Goal: Task Accomplishment & Management: Use online tool/utility

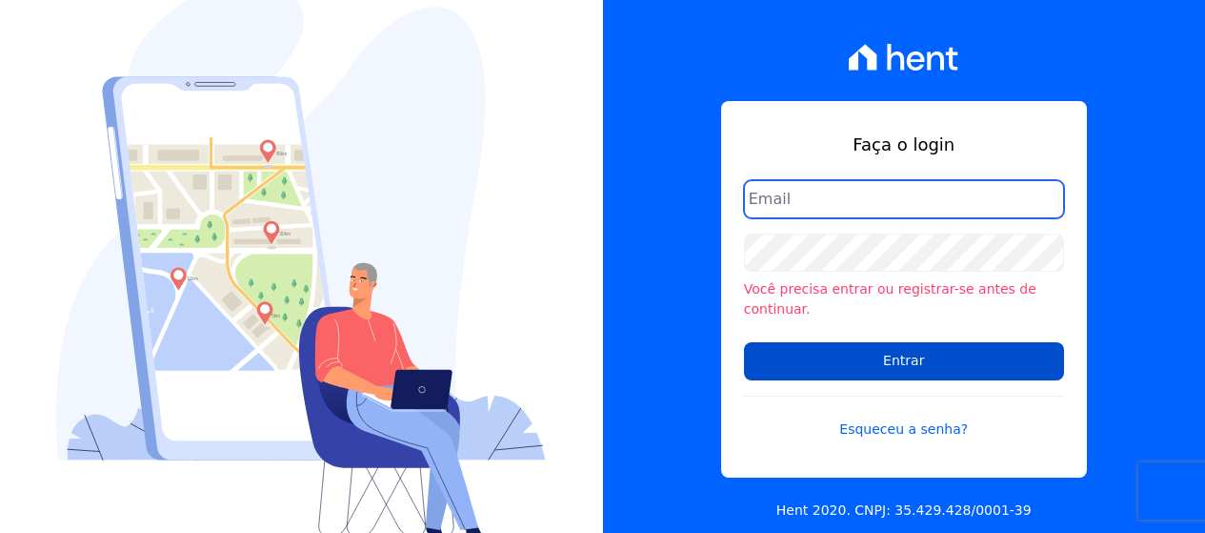
type input "andrea@tsengenharia.com"
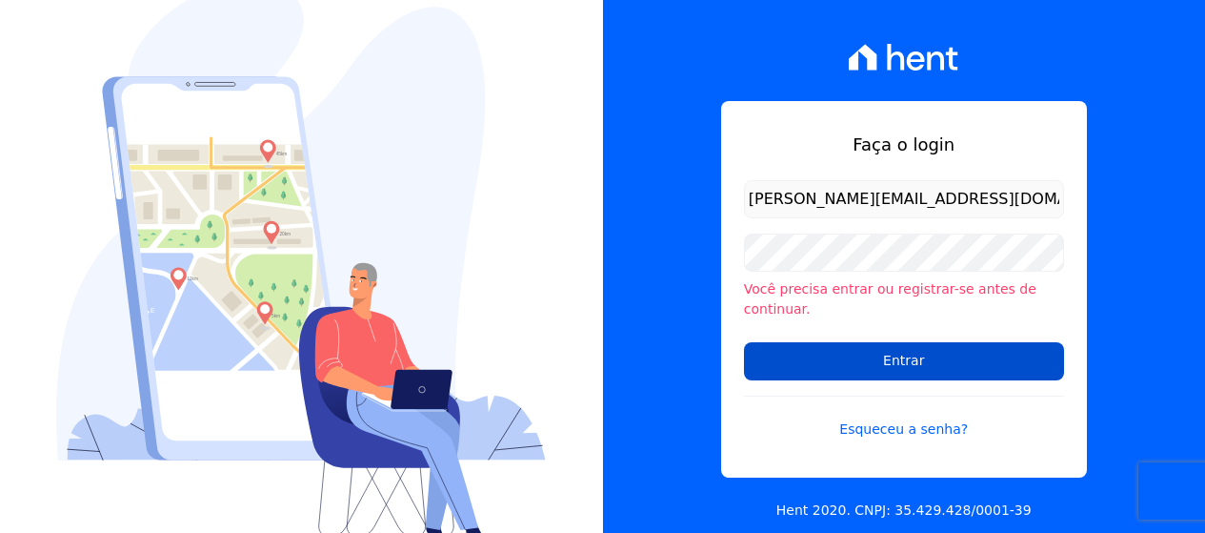
click at [866, 342] on input "Entrar" at bounding box center [904, 361] width 320 height 38
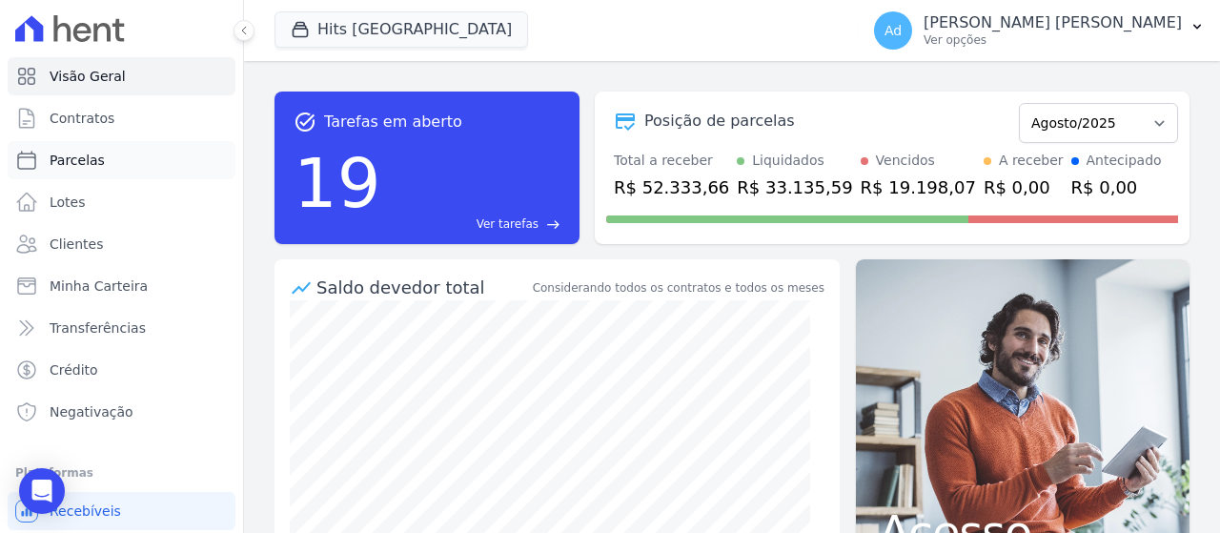
click at [108, 163] on link "Parcelas" at bounding box center [122, 160] width 228 height 38
select select
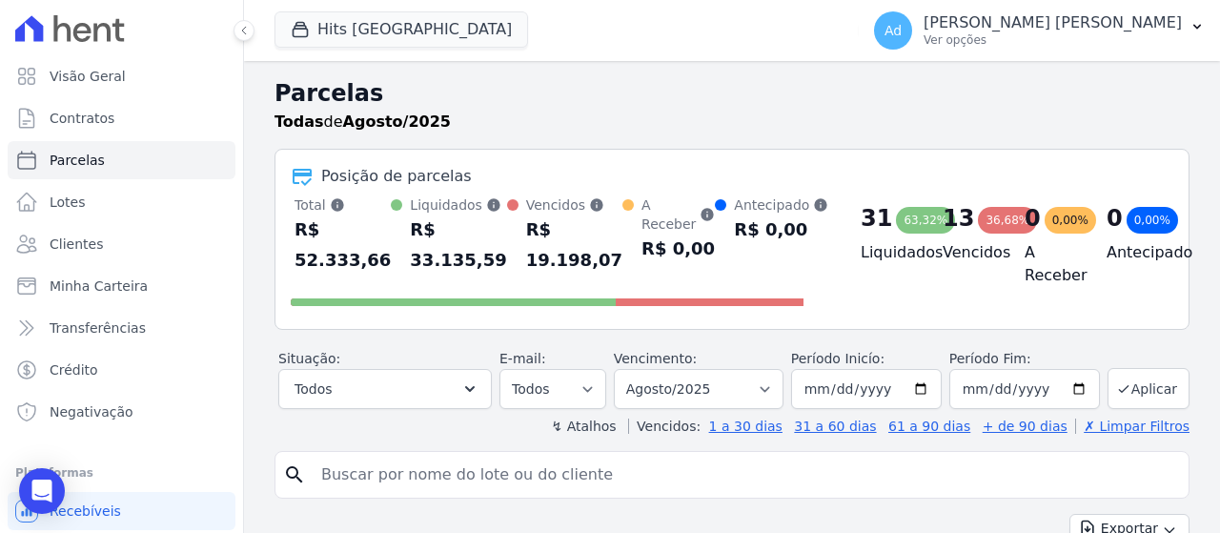
click at [409, 477] on input "search" at bounding box center [745, 474] width 871 height 38
type input "103"
select select
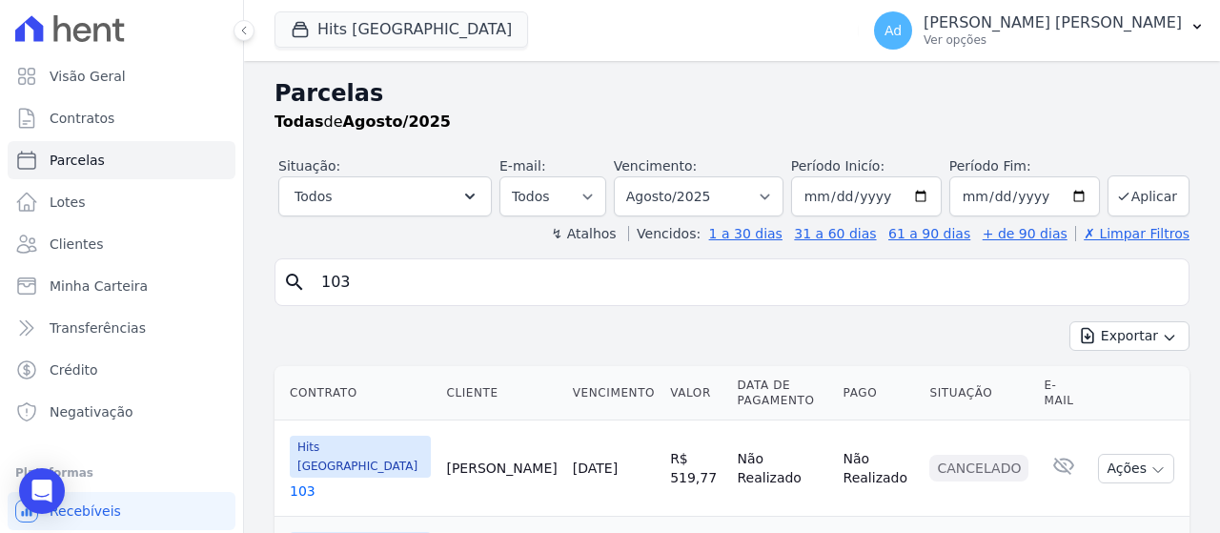
scroll to position [138, 0]
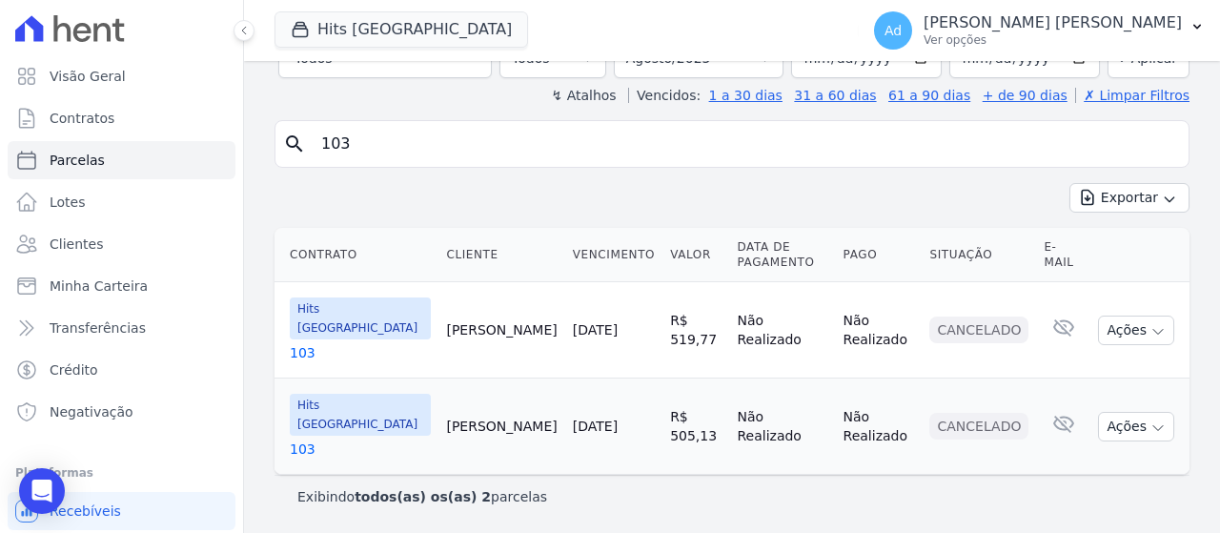
click at [294, 355] on link "103" at bounding box center [360, 352] width 141 height 19
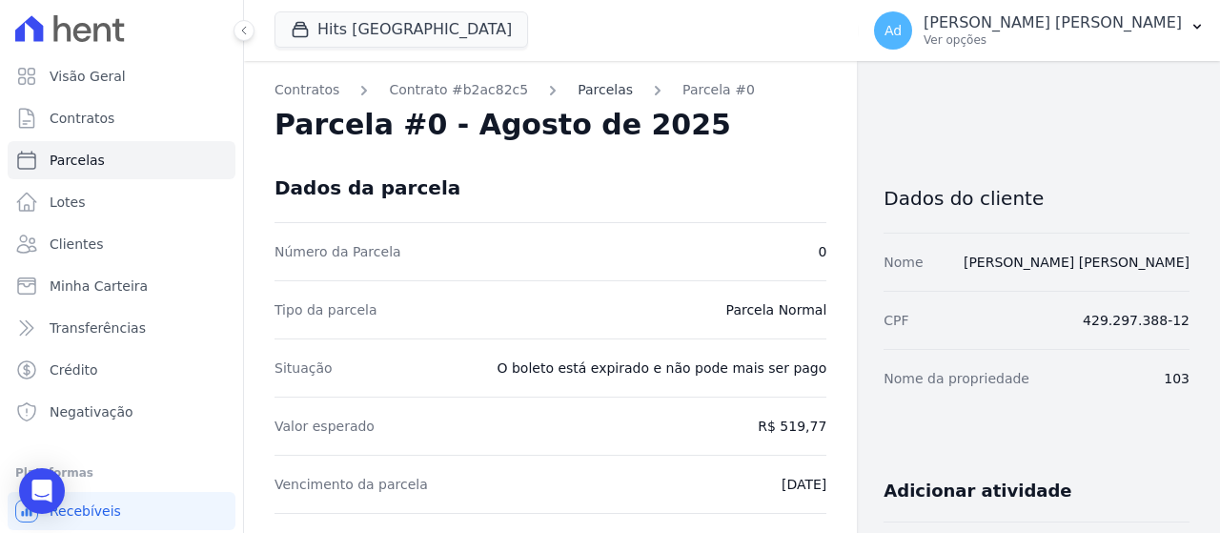
click at [577, 90] on link "Parcelas" at bounding box center [604, 90] width 55 height 20
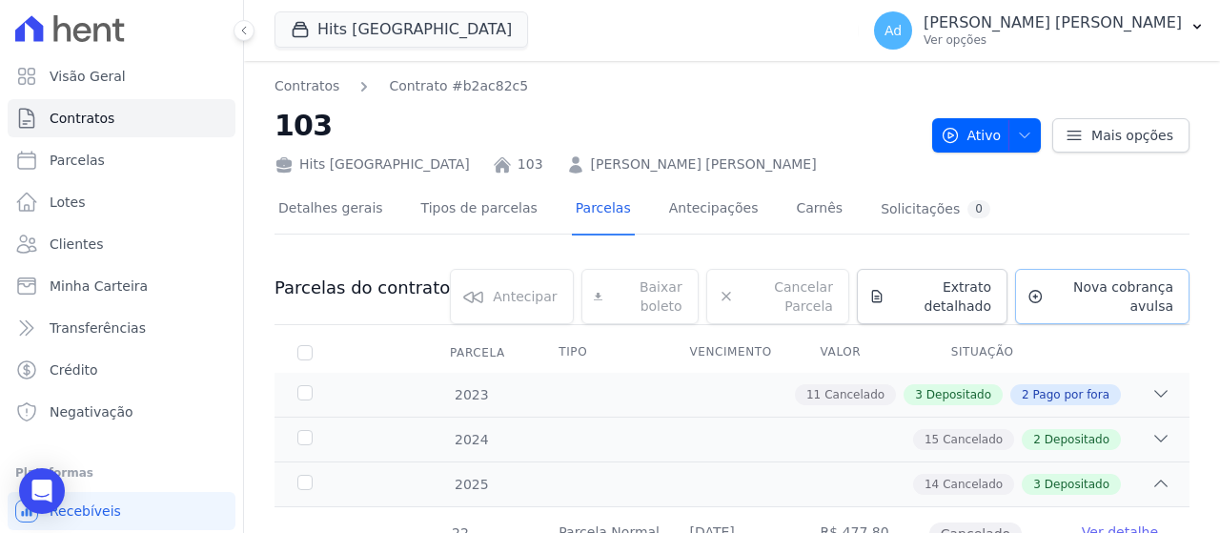
click at [1088, 298] on span "Nova cobrança avulsa" at bounding box center [1112, 296] width 122 height 38
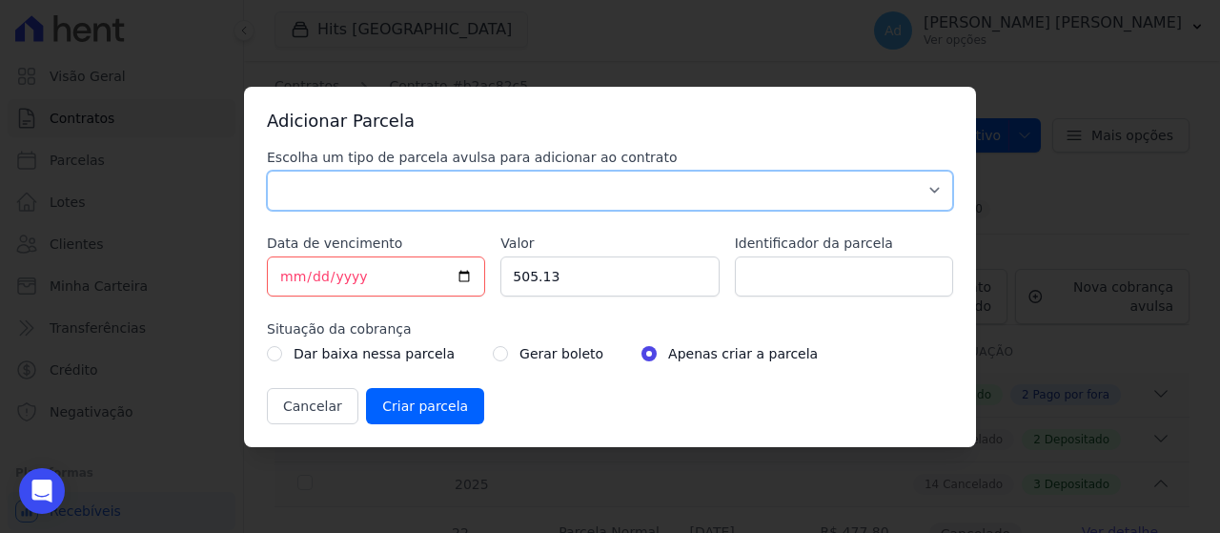
click at [592, 194] on select "Parcela Normal Sinal Caução Intercalada Chaves Pré Chaves Pós Chaves Taxas Quit…" at bounding box center [610, 191] width 686 height 40
select select "standard"
click at [267, 171] on select "Parcela Normal Sinal Caução Intercalada Chaves Pré Chaves Pós Chaves Taxas Quit…" at bounding box center [610, 191] width 686 height 40
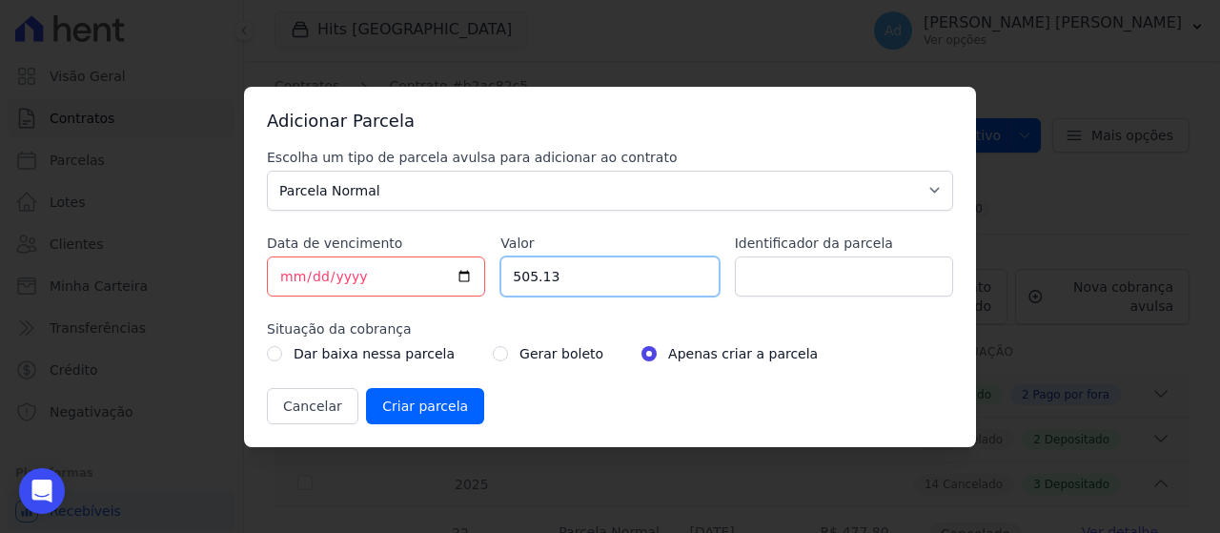
drag, startPoint x: 604, startPoint y: 277, endPoint x: 489, endPoint y: 276, distance: 115.3
click at [489, 276] on div "Escolha um tipo de parcela avulsa para adicionar ao contrato Parcela Normal Sin…" at bounding box center [610, 286] width 686 height 276
type input "523.51"
click at [837, 270] on input "Identificador da parcela" at bounding box center [844, 276] width 218 height 40
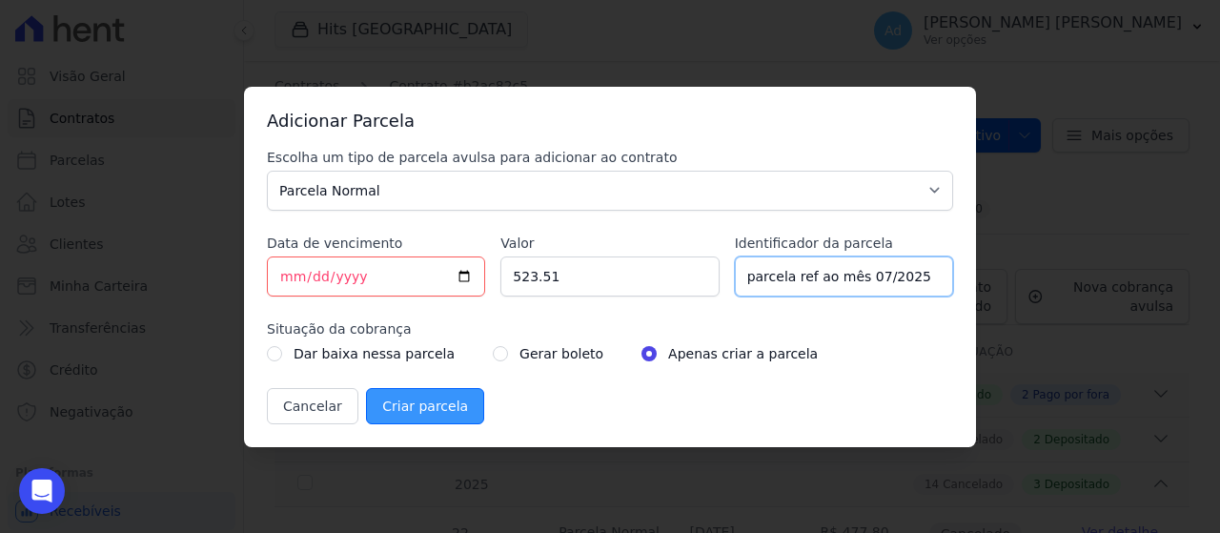
type input "parcela ref ao mês 07/2025"
click at [420, 402] on input "Criar parcela" at bounding box center [425, 406] width 118 height 36
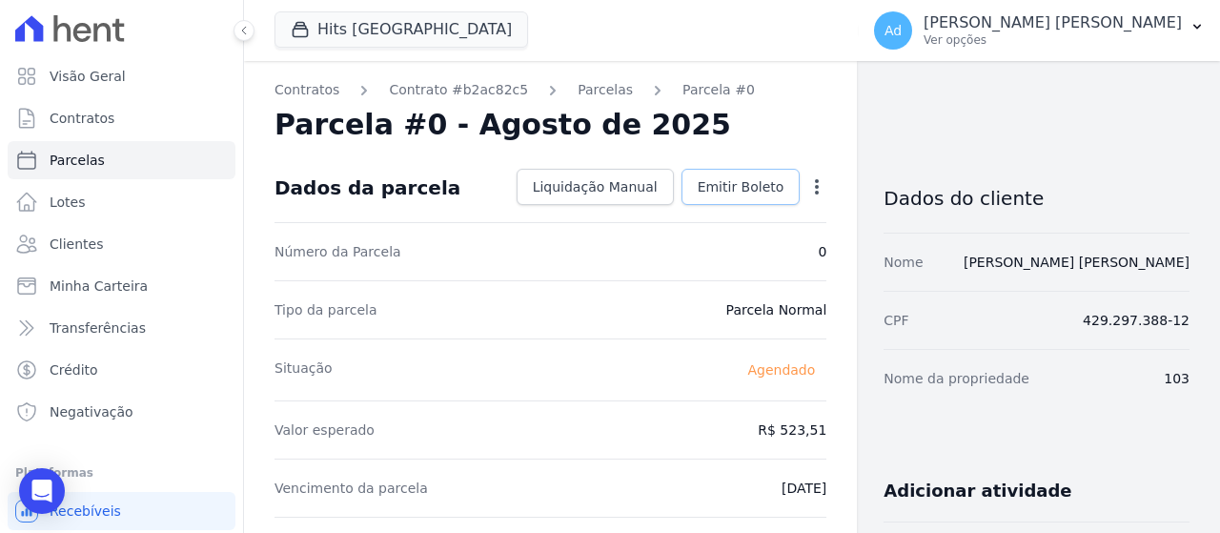
click at [738, 192] on span "Emitir Boleto" at bounding box center [740, 186] width 87 height 19
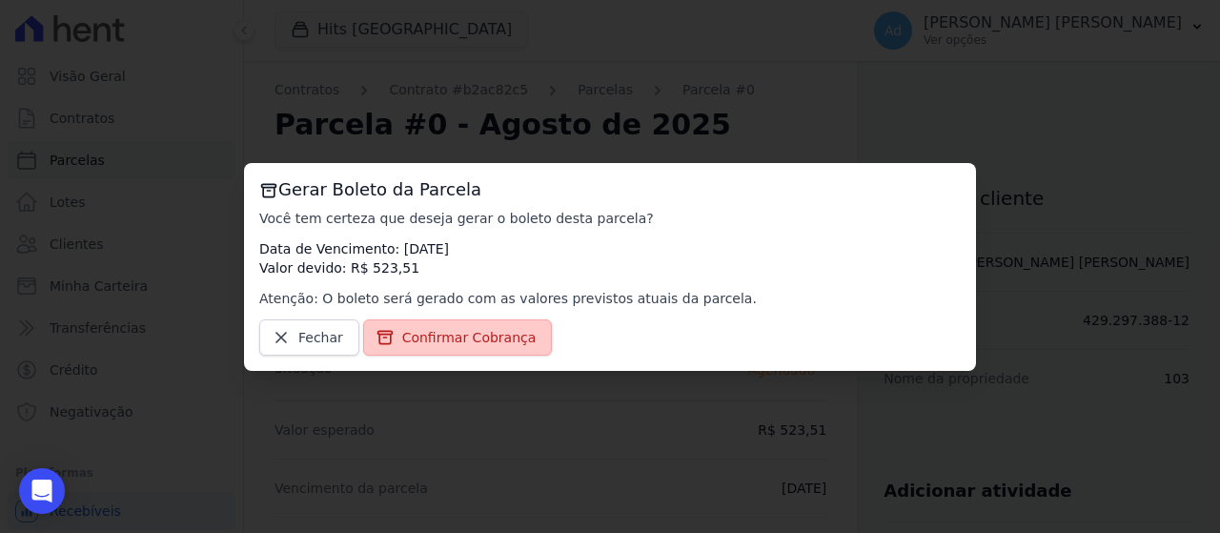
click at [483, 330] on span "Confirmar Cobrança" at bounding box center [469, 337] width 134 height 19
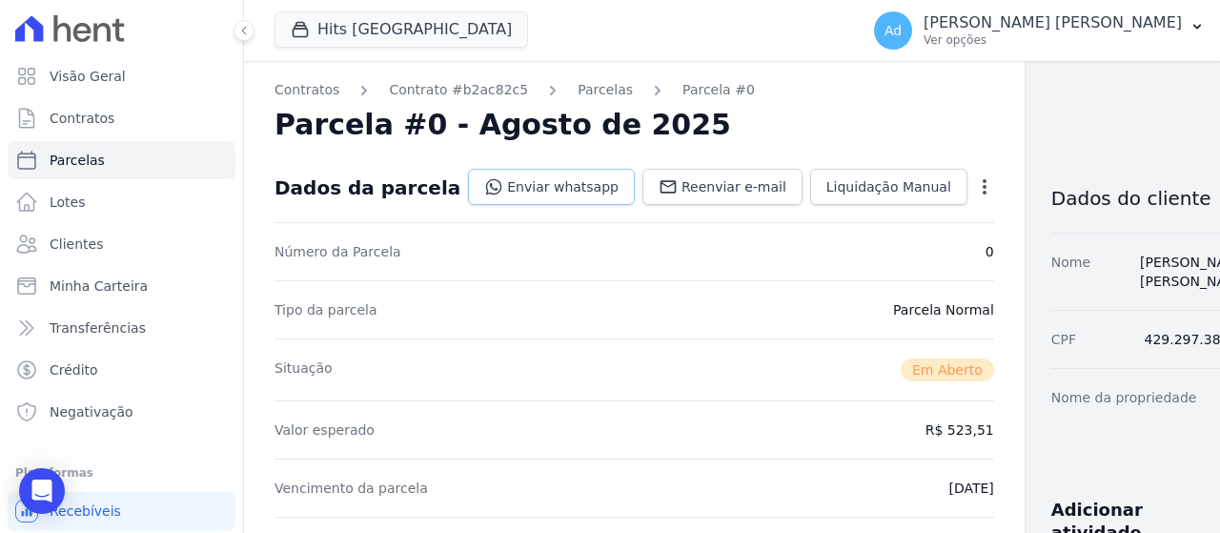
click at [538, 188] on link "Enviar whatsapp" at bounding box center [551, 187] width 167 height 36
